Goal: Connect with others: Connect with others

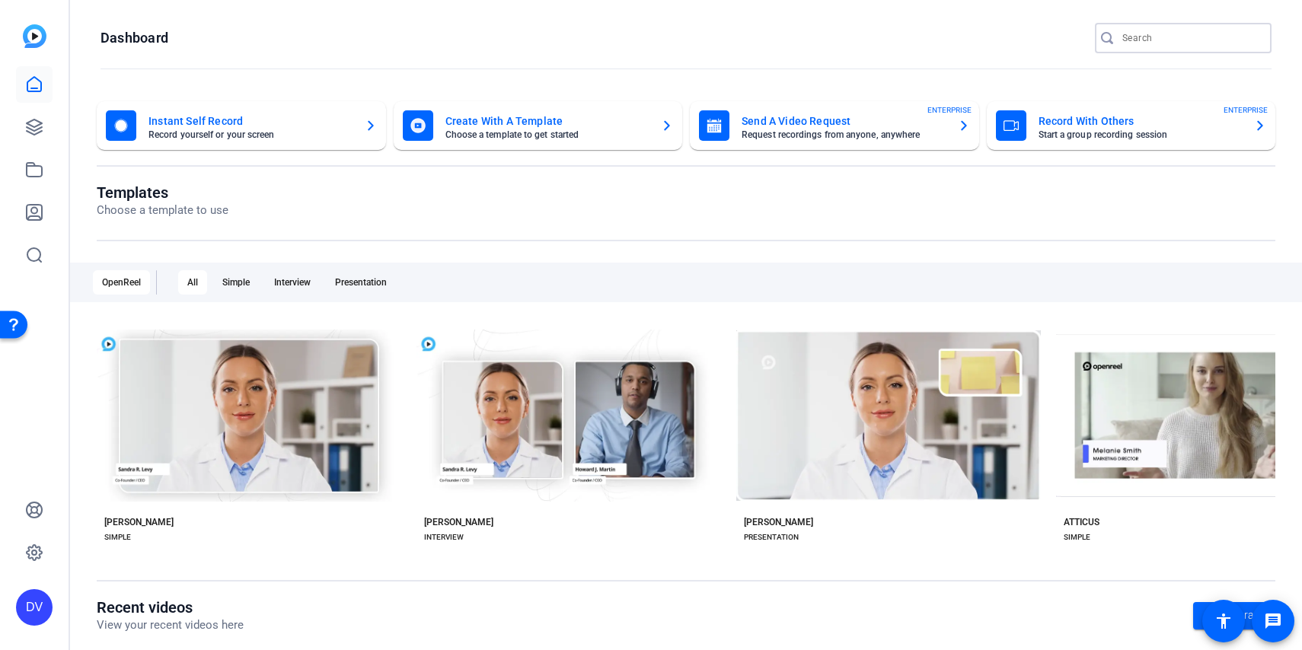
click at [1142, 36] on input "Search" at bounding box center [1191, 38] width 137 height 18
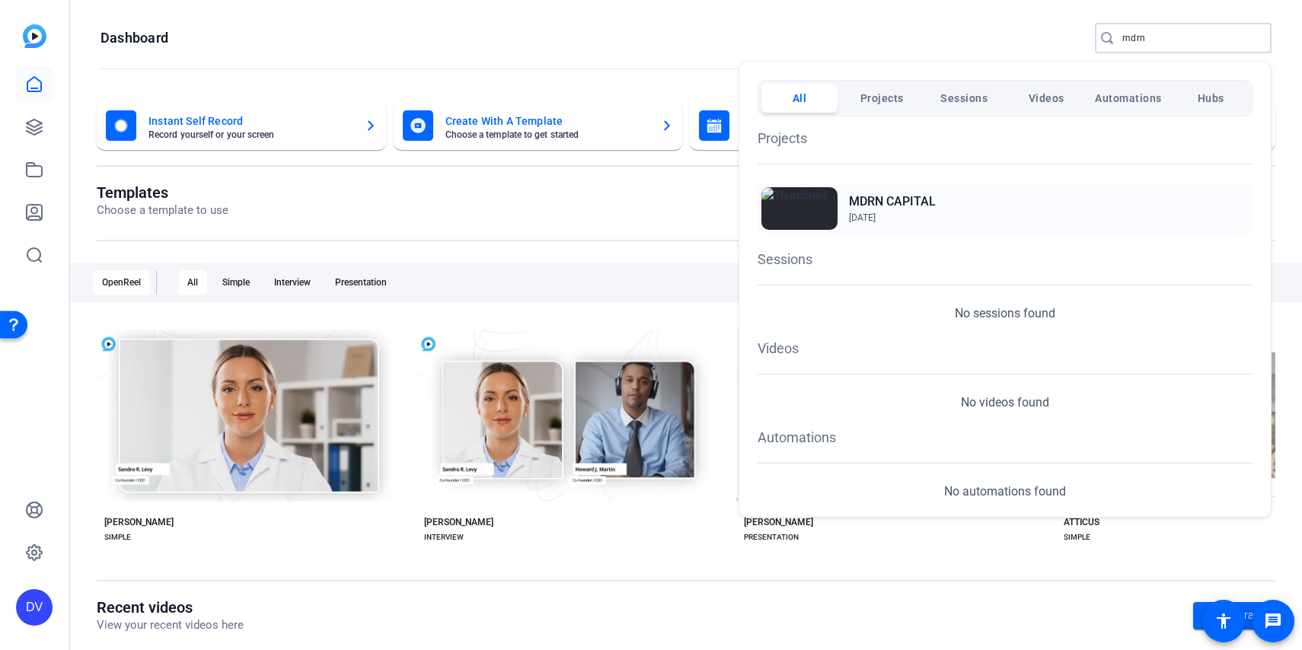
type input "mdrn"
click at [943, 207] on div "MDRN CAPITAL [DATE]" at bounding box center [1005, 209] width 495 height 50
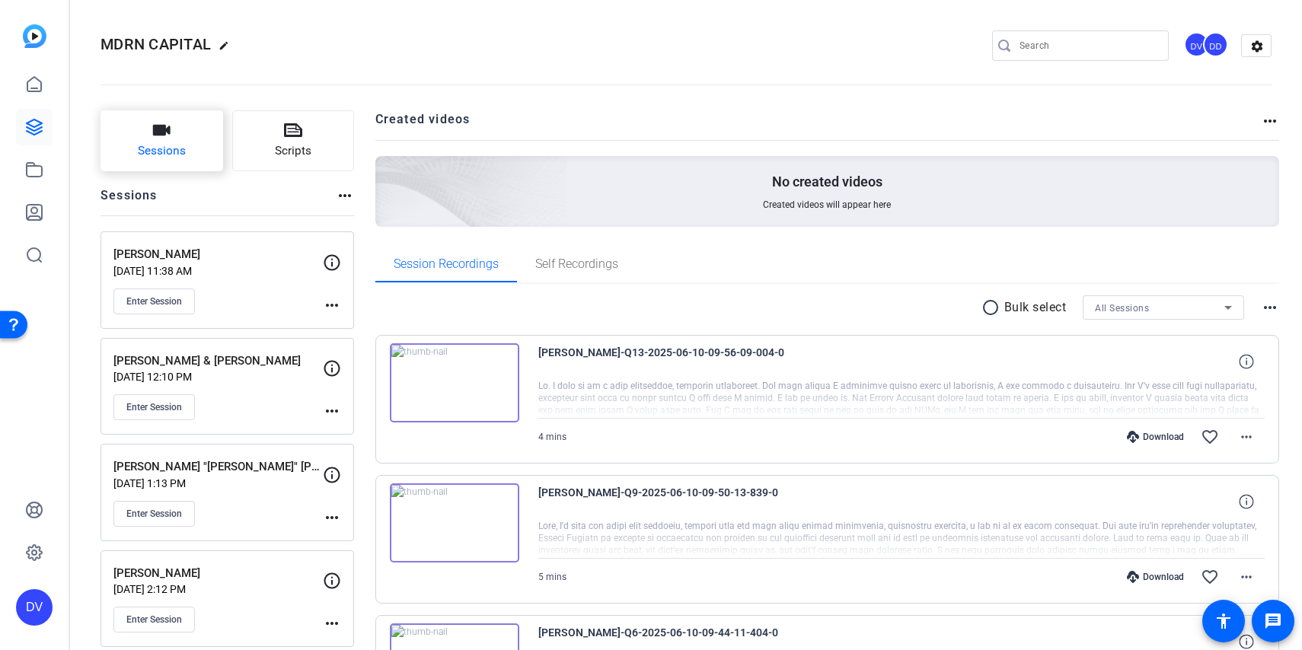
click at [187, 137] on button "Sessions" at bounding box center [162, 140] width 123 height 61
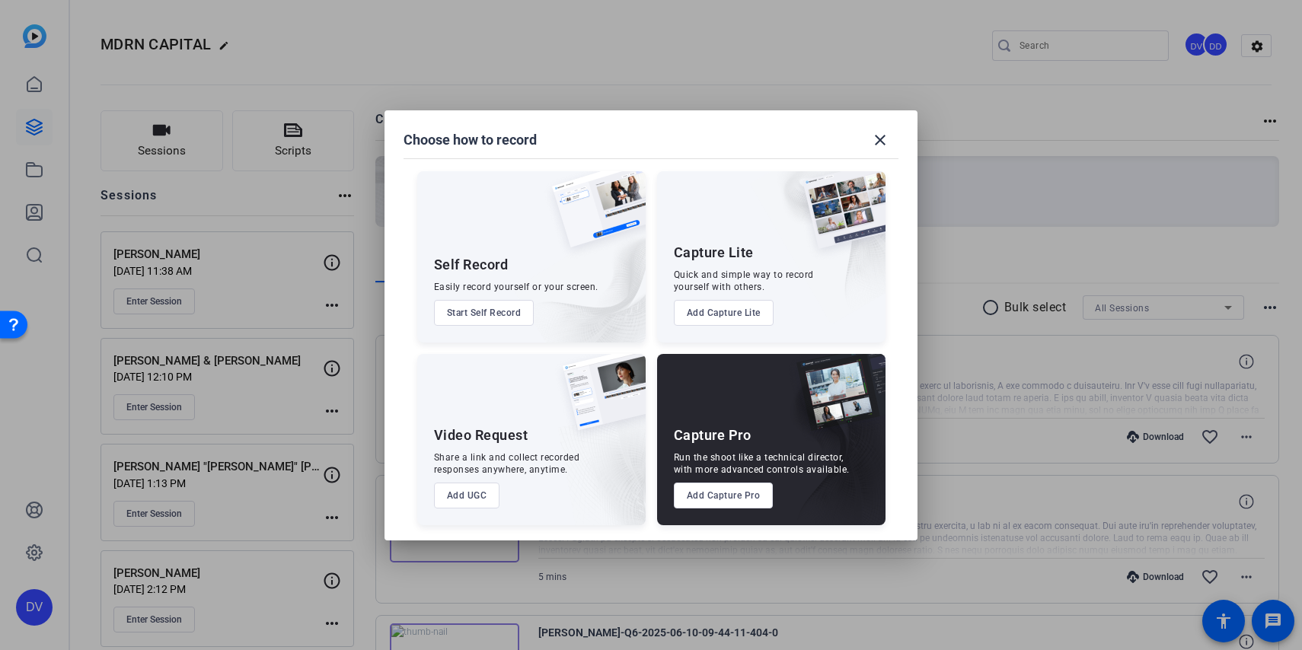
click at [736, 492] on button "Add Capture Pro" at bounding box center [724, 496] width 100 height 26
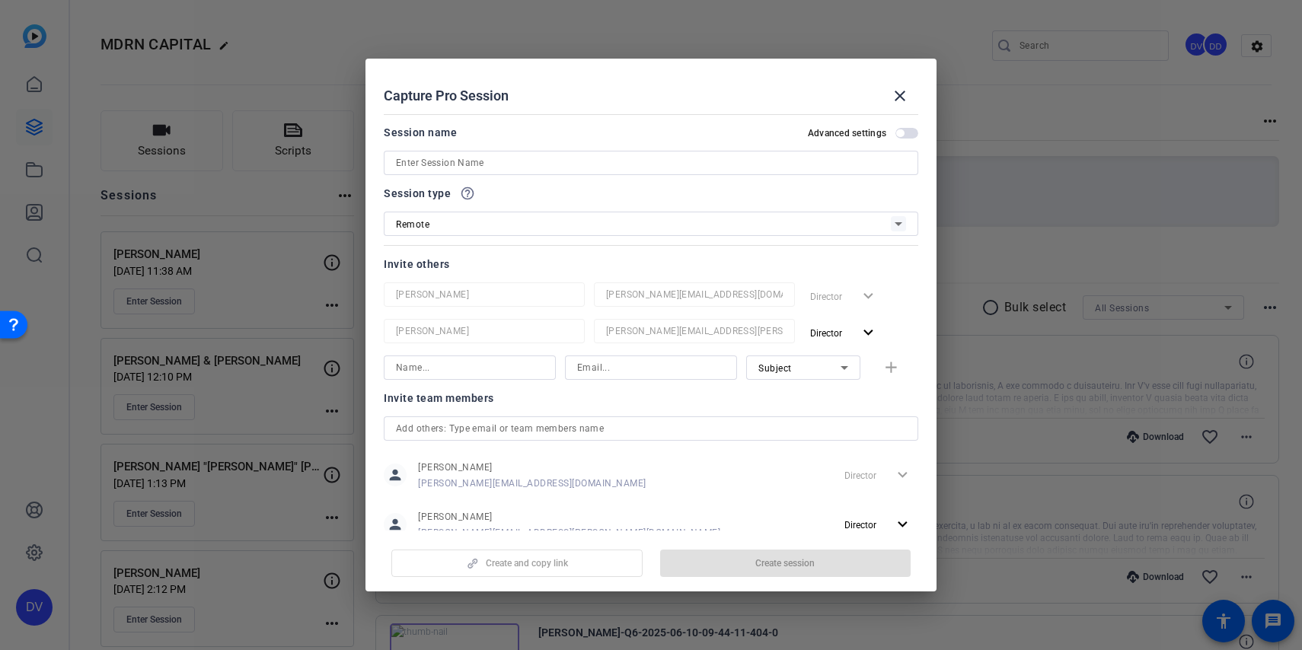
click at [597, 160] on input at bounding box center [651, 163] width 510 height 18
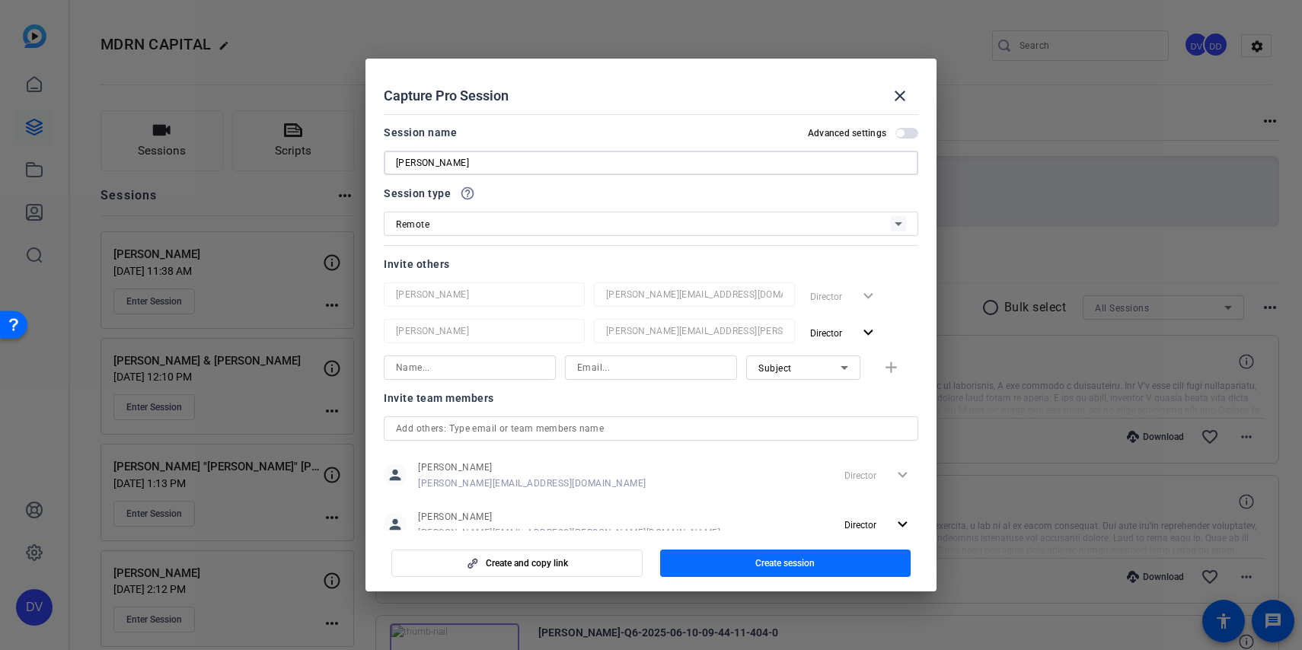
type input "RICHARD WOLYN"
click at [802, 560] on span "Create session" at bounding box center [784, 563] width 59 height 12
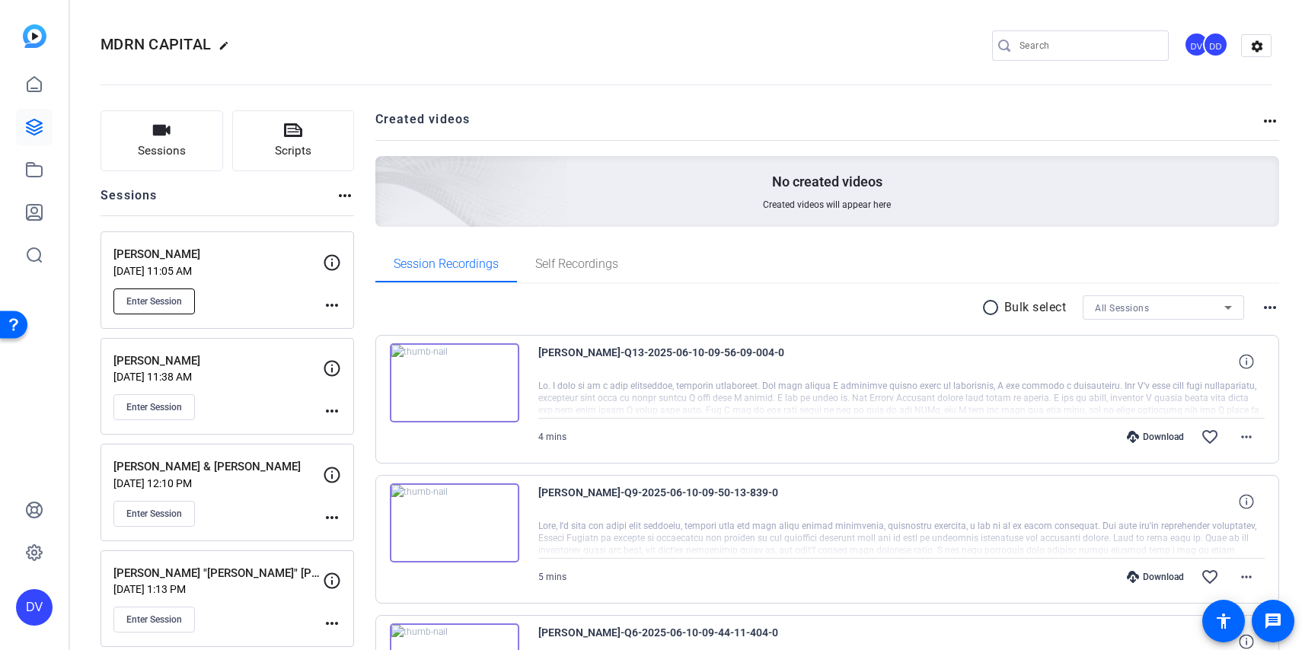
click at [176, 299] on span "Enter Session" at bounding box center [154, 301] width 56 height 12
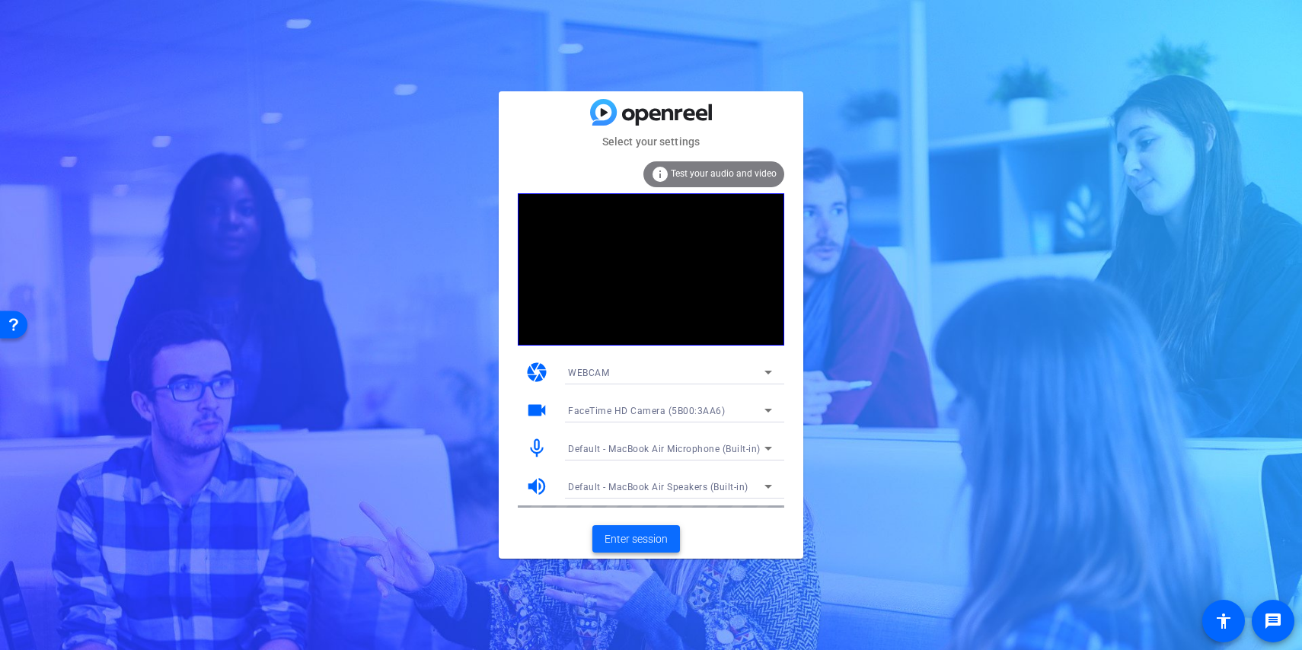
click at [668, 543] on span at bounding box center [636, 539] width 88 height 37
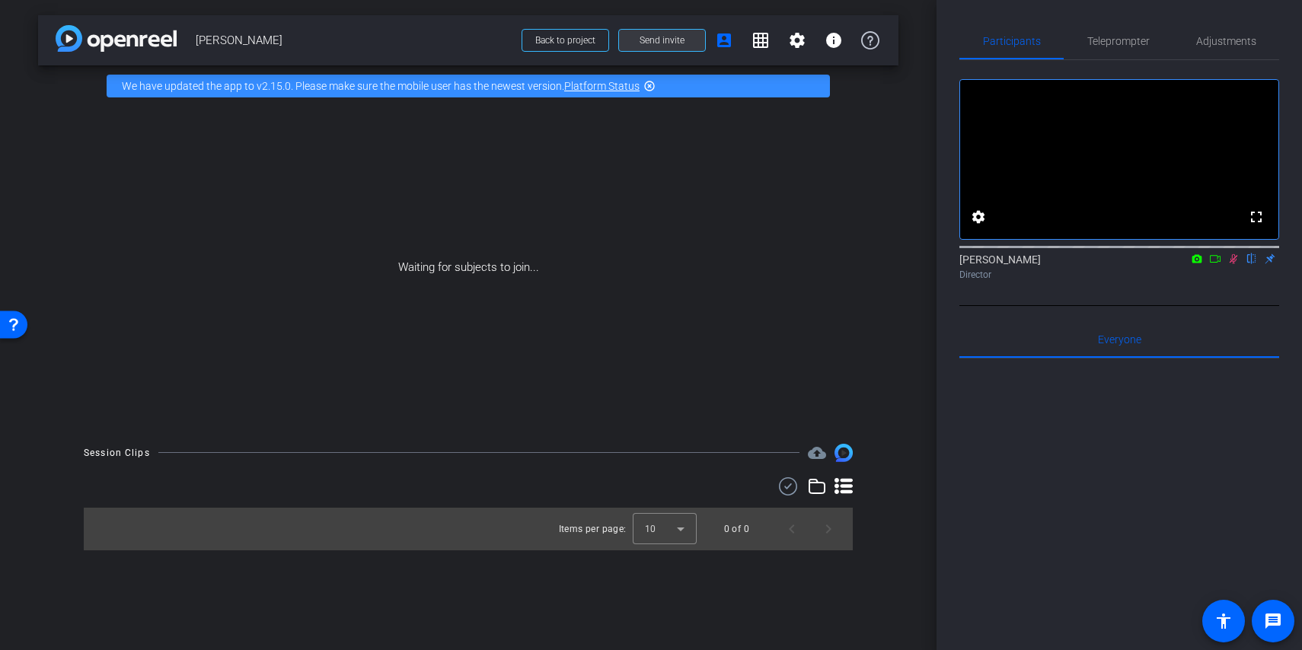
click at [676, 43] on span "Send invite" at bounding box center [662, 40] width 45 height 12
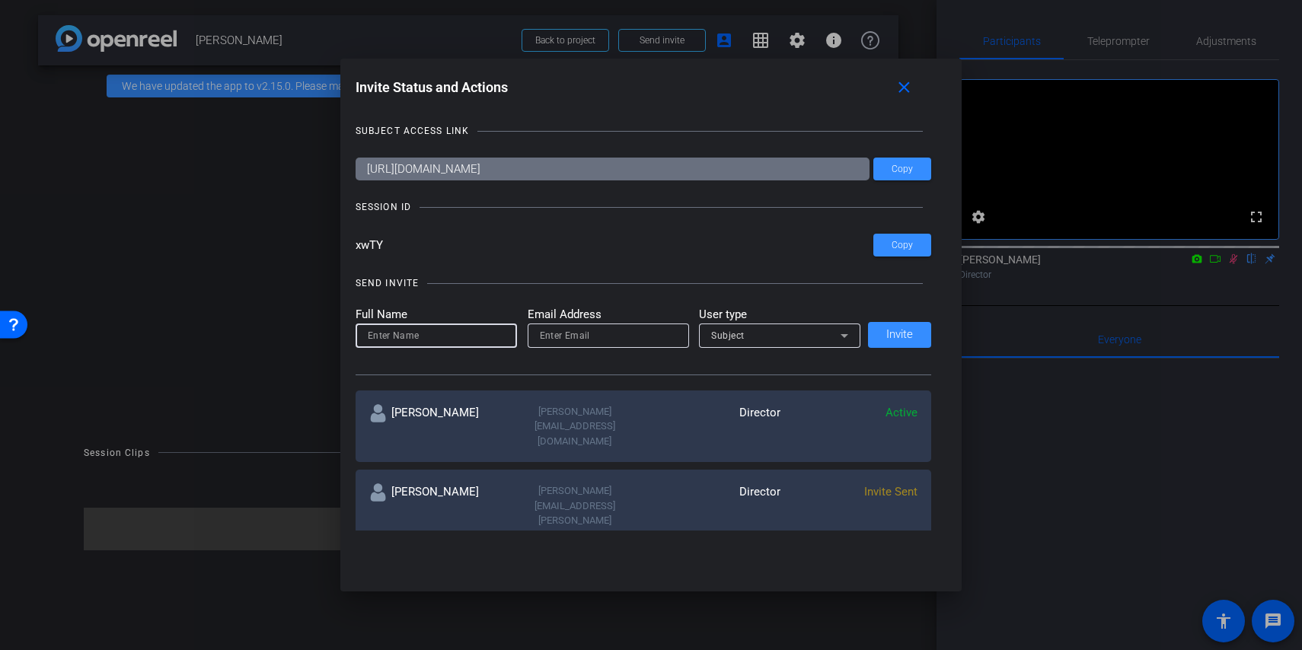
click at [426, 343] on input at bounding box center [436, 336] width 137 height 18
type input "Hazel Llemos"
type input "hazel@remotevideotestimonials.com"
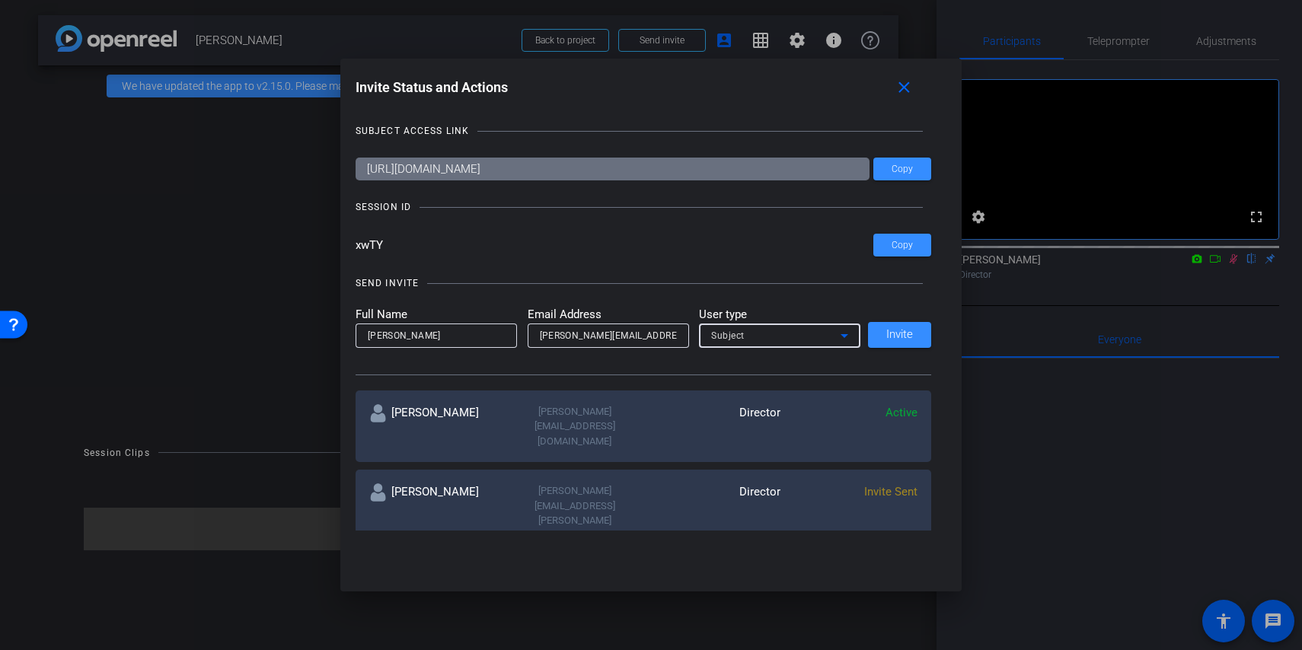
click at [745, 335] on div "Subject" at bounding box center [775, 335] width 129 height 19
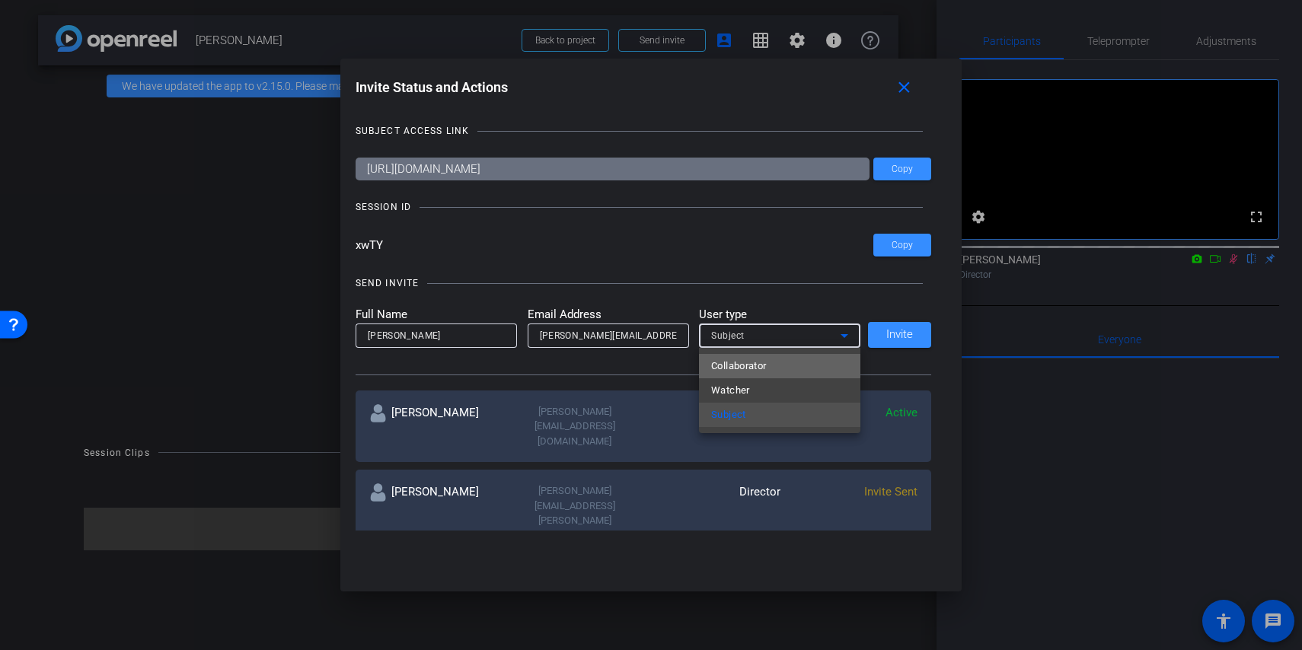
click at [754, 365] on span "Collaborator" at bounding box center [739, 366] width 56 height 18
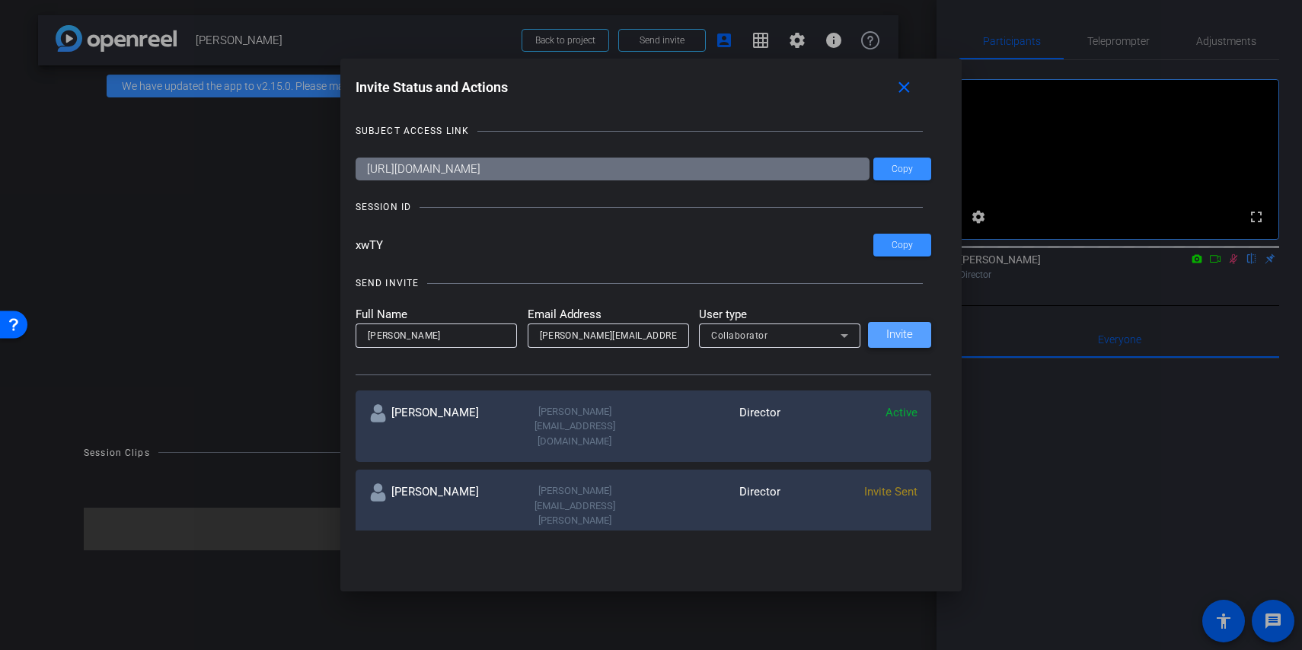
click at [894, 340] on span "Invite" at bounding box center [899, 334] width 27 height 11
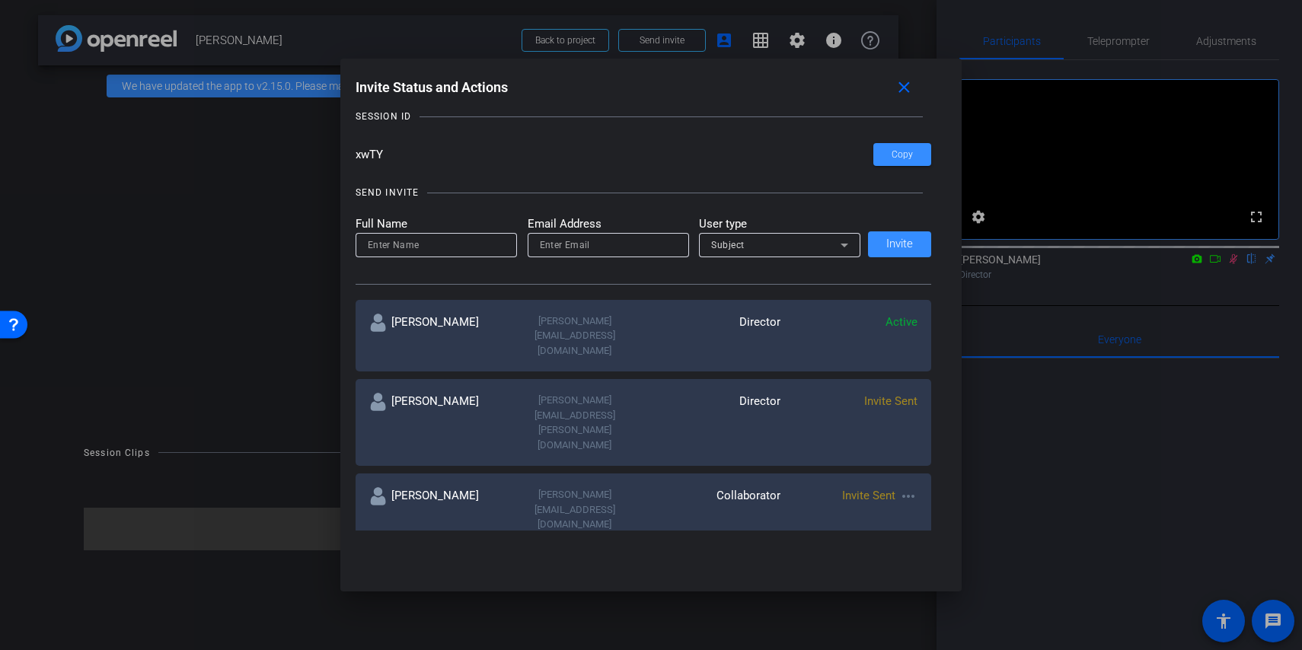
scroll to position [88, 0]
click at [902, 158] on span "Copy" at bounding box center [902, 157] width 21 height 11
